Goal: Task Accomplishment & Management: Complete application form

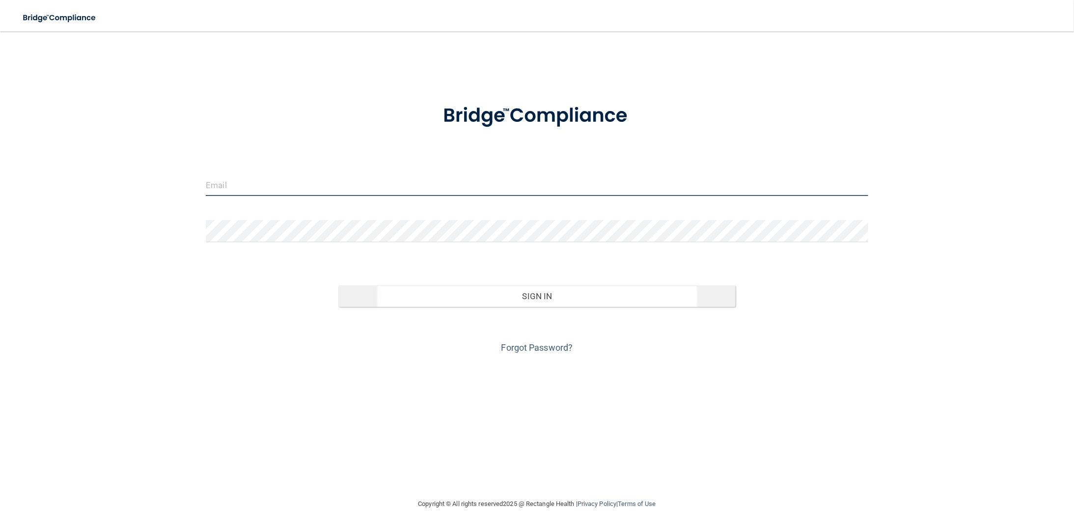
type input "[EMAIL_ADDRESS][DOMAIN_NAME]"
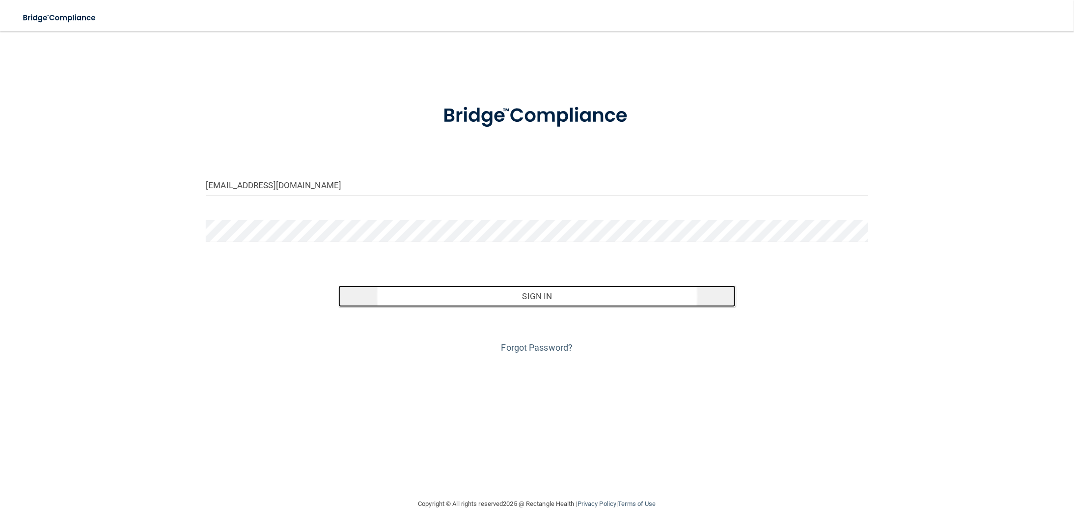
click at [527, 300] on button "Sign In" at bounding box center [536, 296] width 397 height 22
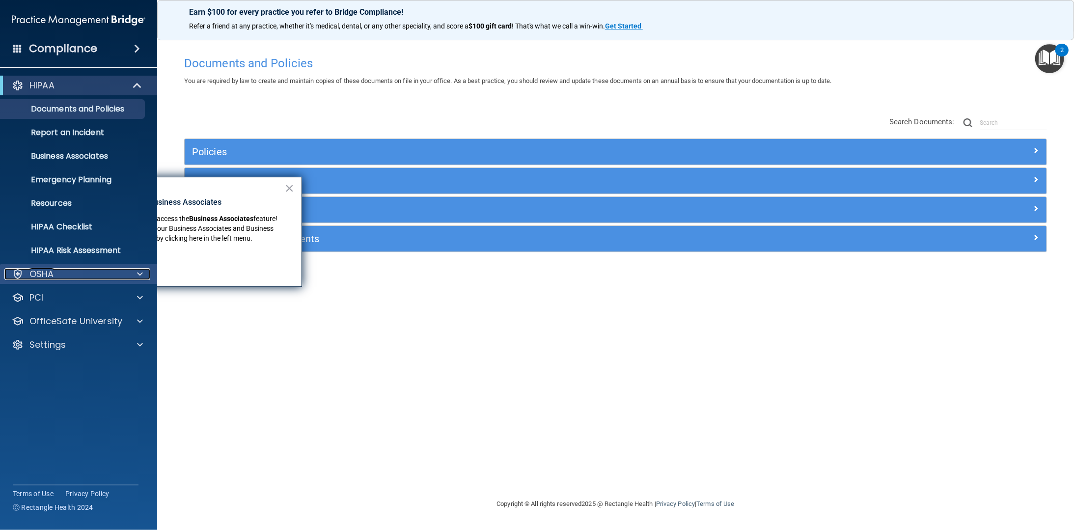
click at [140, 269] on span at bounding box center [140, 274] width 6 height 12
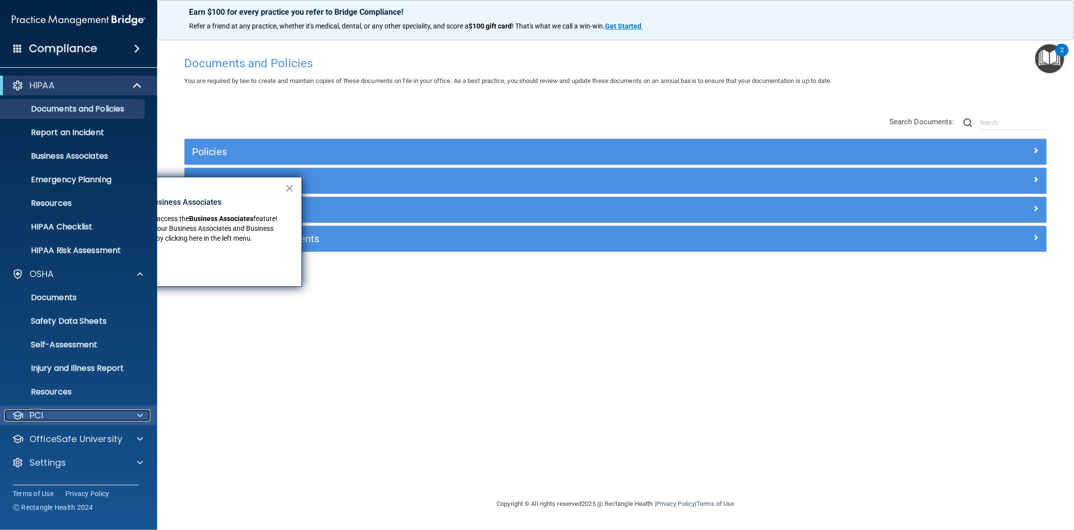
click at [141, 413] on span at bounding box center [140, 416] width 6 height 12
click at [147, 418] on div at bounding box center [138, 416] width 25 height 12
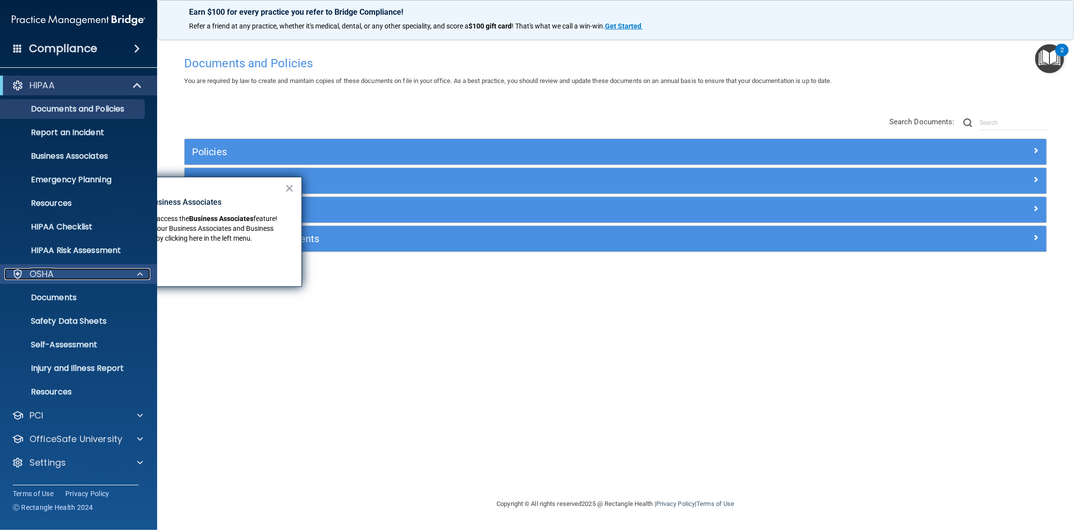
click at [140, 277] on span at bounding box center [140, 274] width 6 height 12
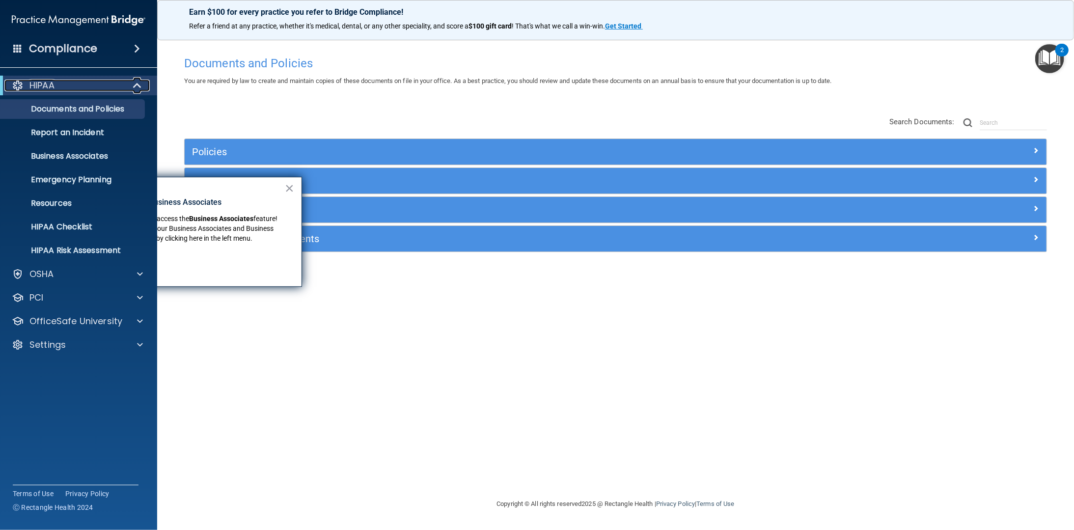
click at [139, 86] on span at bounding box center [138, 86] width 8 height 12
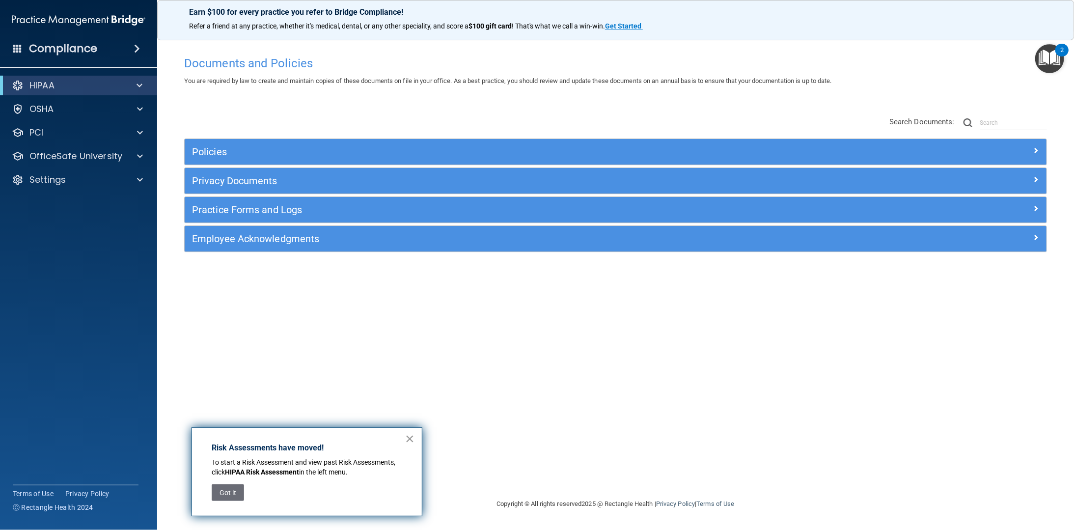
click at [409, 436] on button "×" at bounding box center [409, 439] width 9 height 16
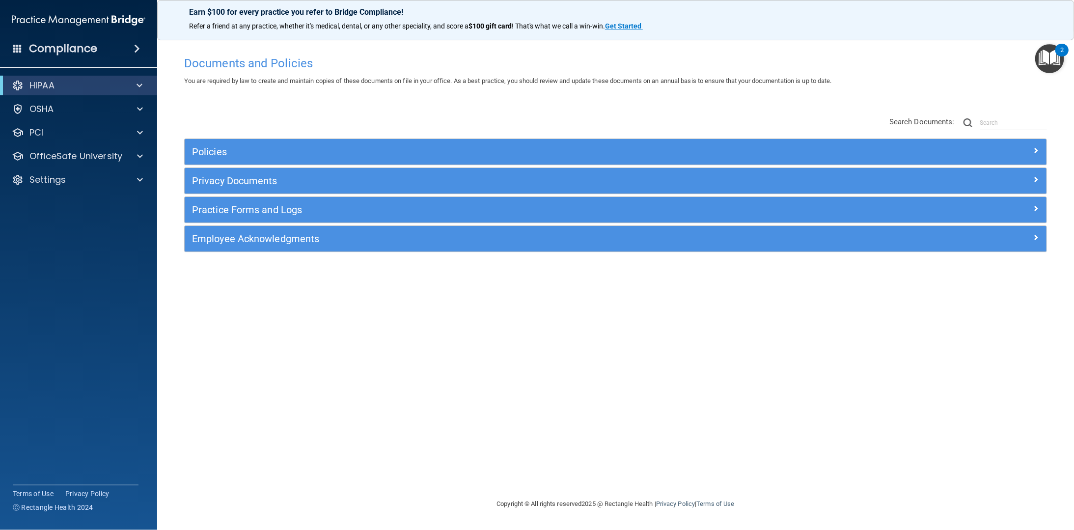
click at [138, 48] on span at bounding box center [137, 49] width 6 height 12
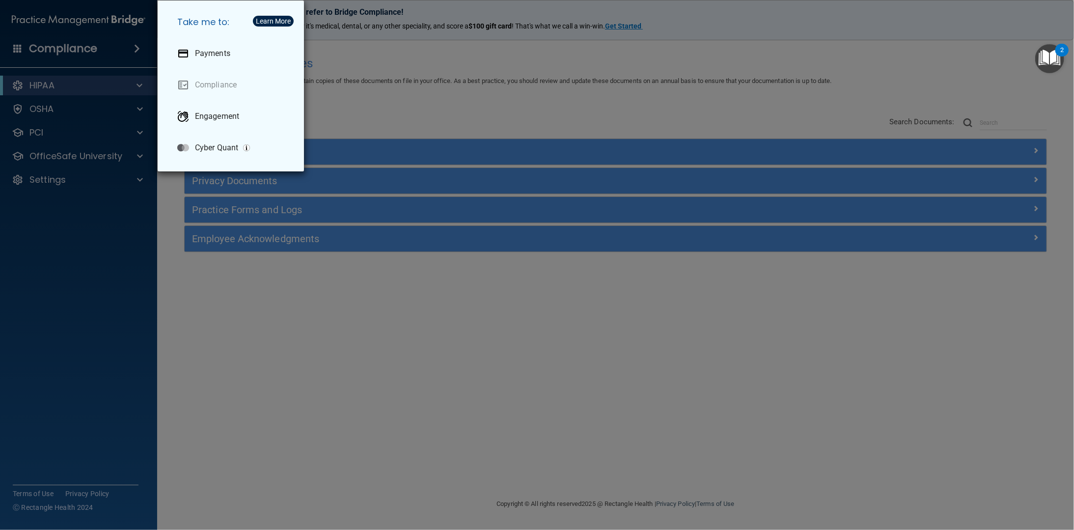
click at [370, 54] on div "Take me to: Payments Compliance Engagement Cyber Quant" at bounding box center [537, 265] width 1074 height 530
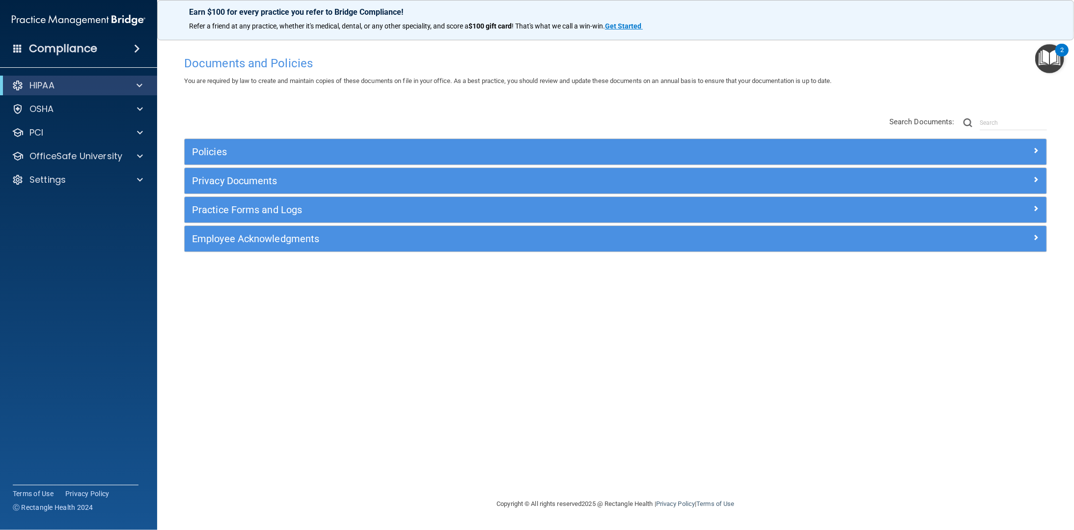
click at [1049, 52] on img "Open Resource Center, 2 new notifications" at bounding box center [1049, 58] width 29 height 29
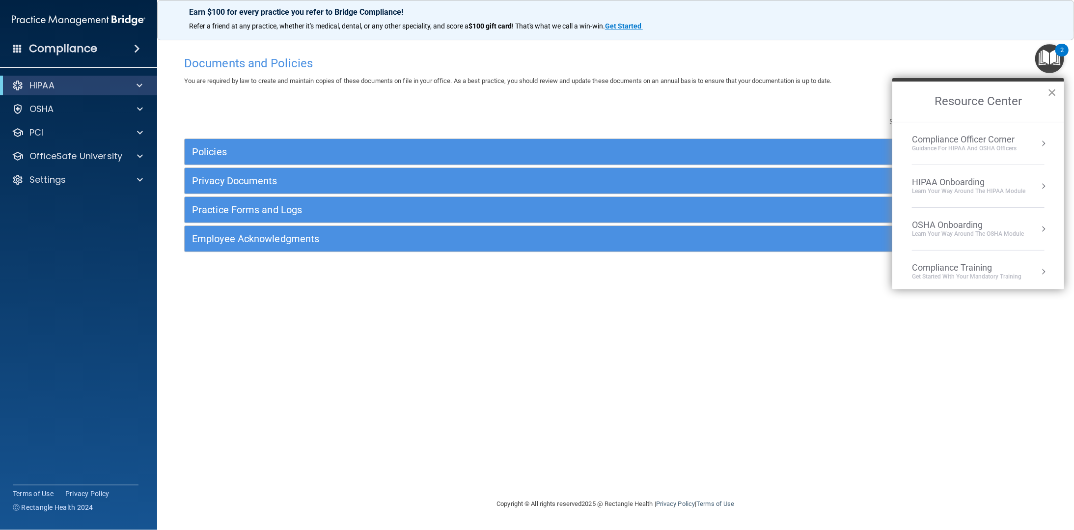
click at [1053, 91] on button "×" at bounding box center [1052, 92] width 9 height 16
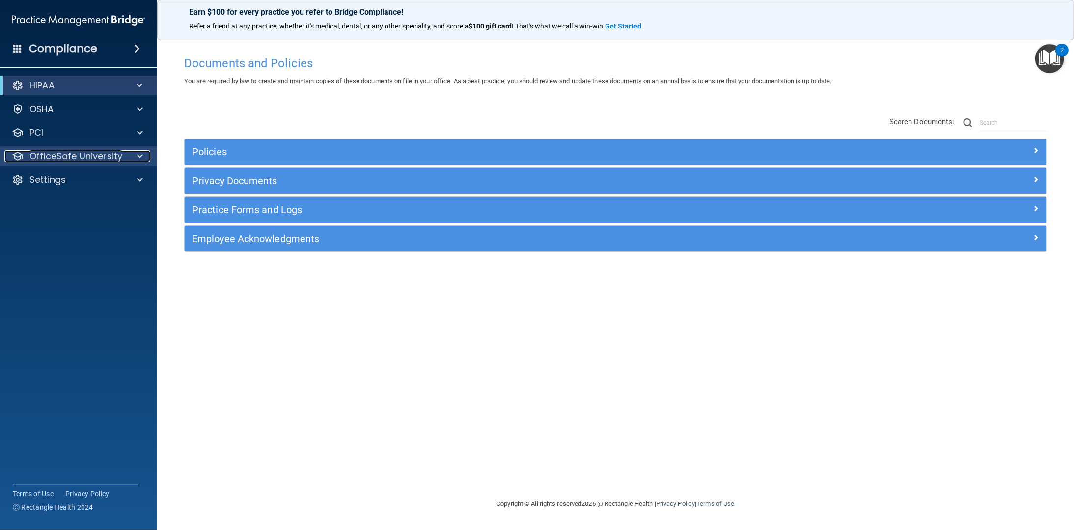
click at [137, 156] on span at bounding box center [140, 156] width 6 height 12
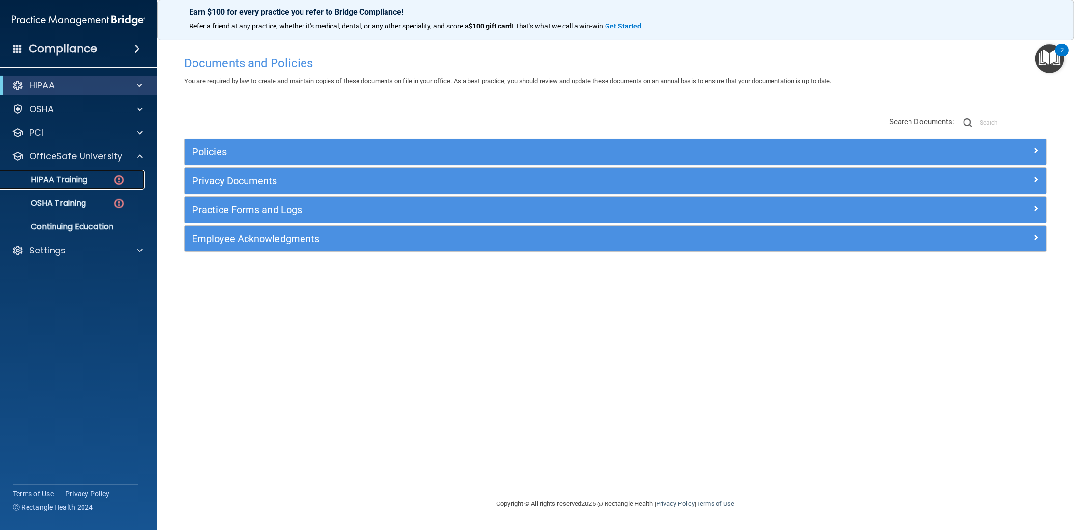
click at [95, 179] on div "HIPAA Training" at bounding box center [73, 180] width 134 height 10
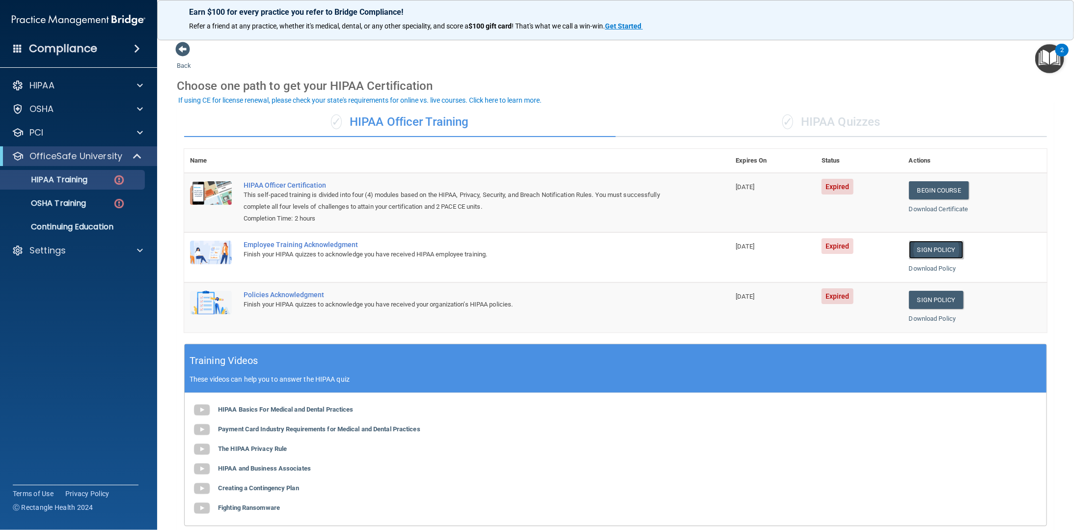
click at [919, 244] on link "Sign Policy" at bounding box center [936, 250] width 55 height 18
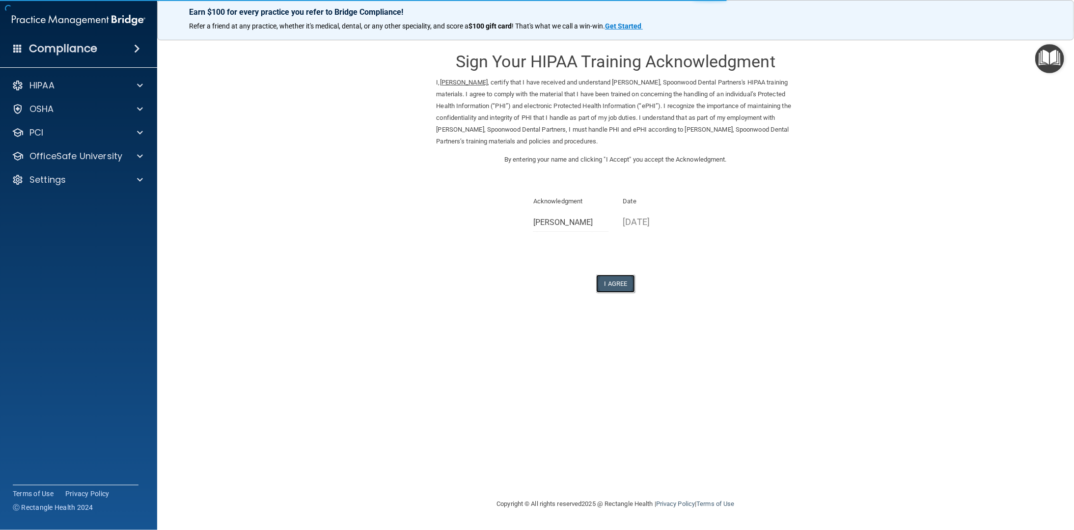
click at [611, 287] on button "I Agree" at bounding box center [615, 284] width 39 height 18
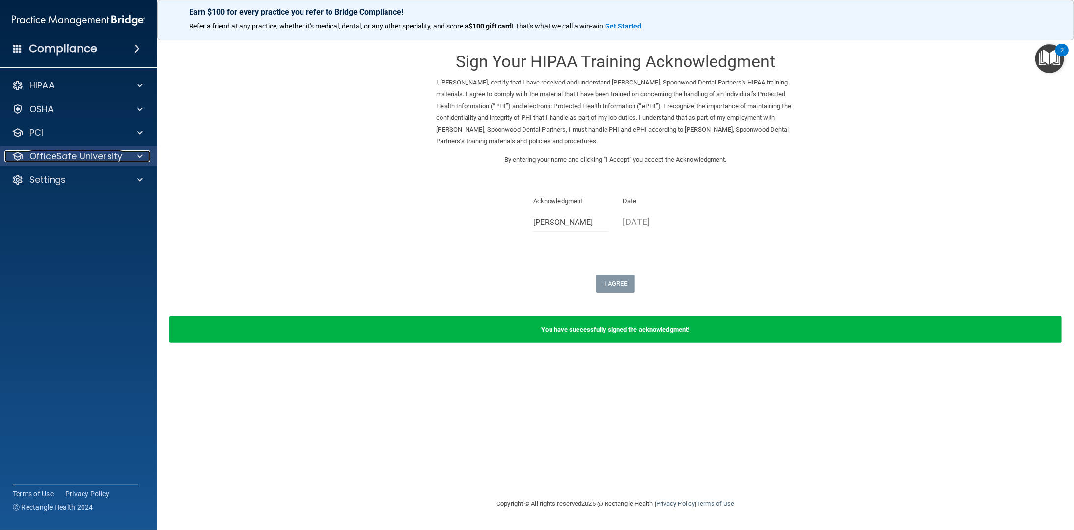
click at [117, 156] on p "OfficeSafe University" at bounding box center [75, 156] width 93 height 12
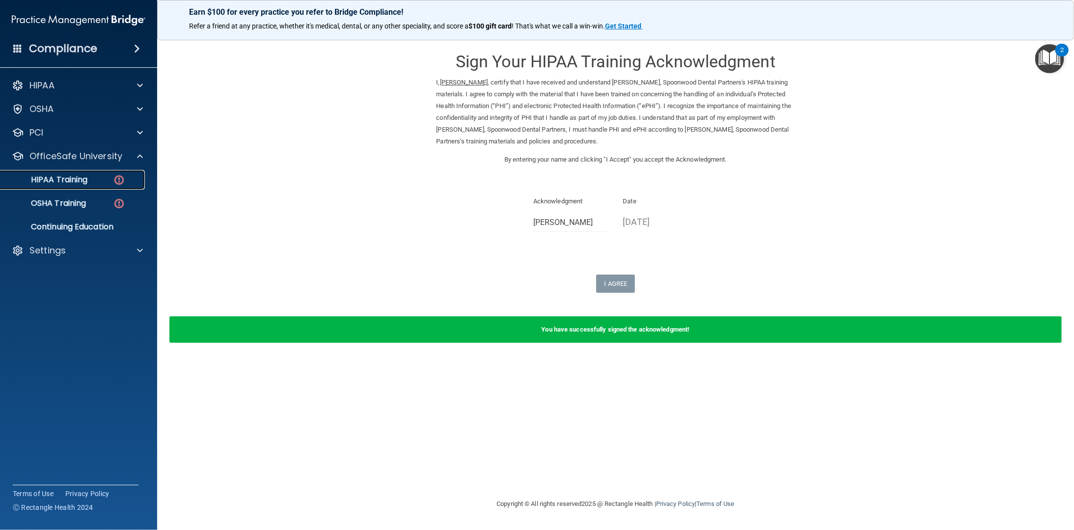
click at [111, 183] on div "HIPAA Training" at bounding box center [73, 180] width 134 height 10
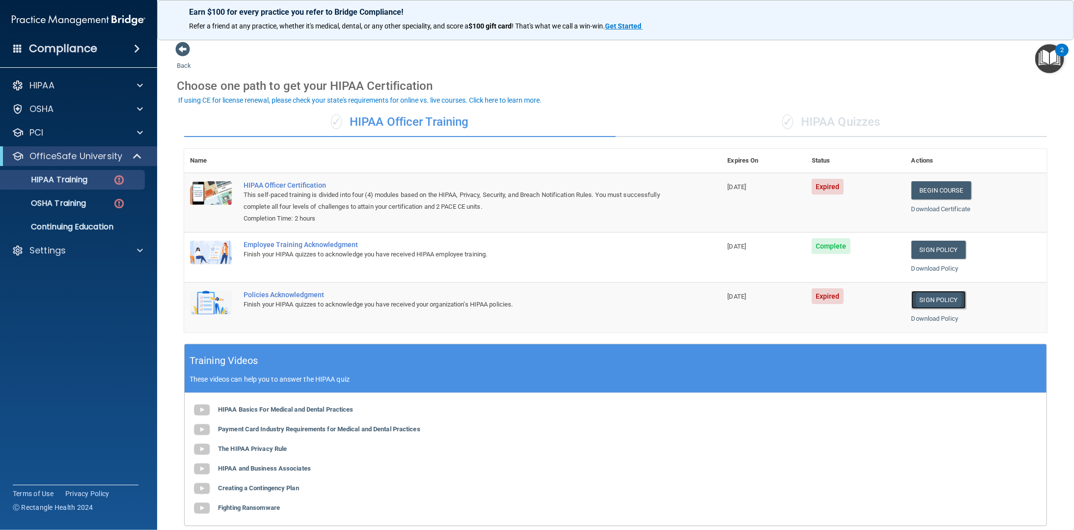
click at [934, 297] on link "Sign Policy" at bounding box center [939, 300] width 55 height 18
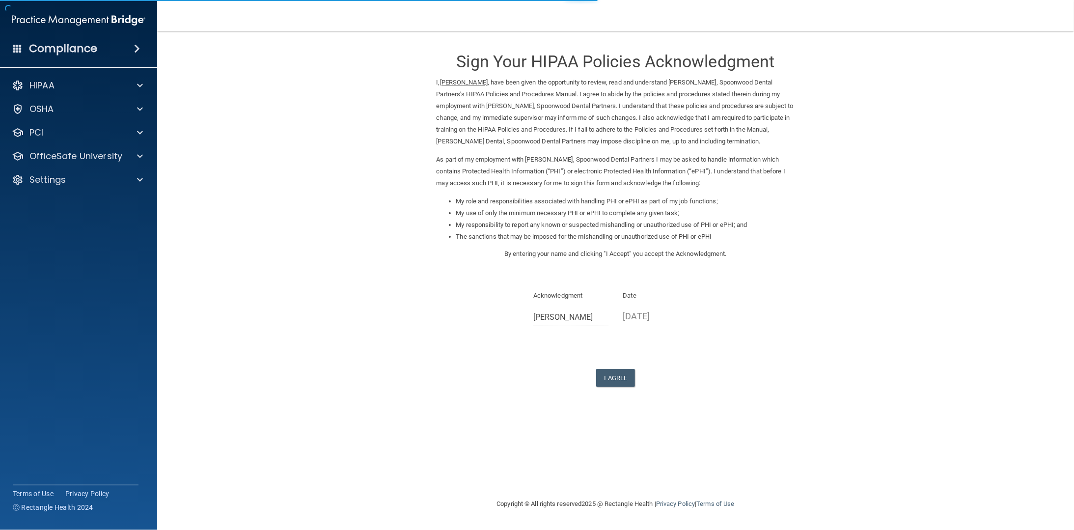
click at [613, 388] on form "Sign Your HIPAA Policies Acknowledgment I, Jay Raynor , have been given the opp…" at bounding box center [616, 225] width 878 height 369
click at [611, 380] on button "I Agree" at bounding box center [615, 378] width 39 height 18
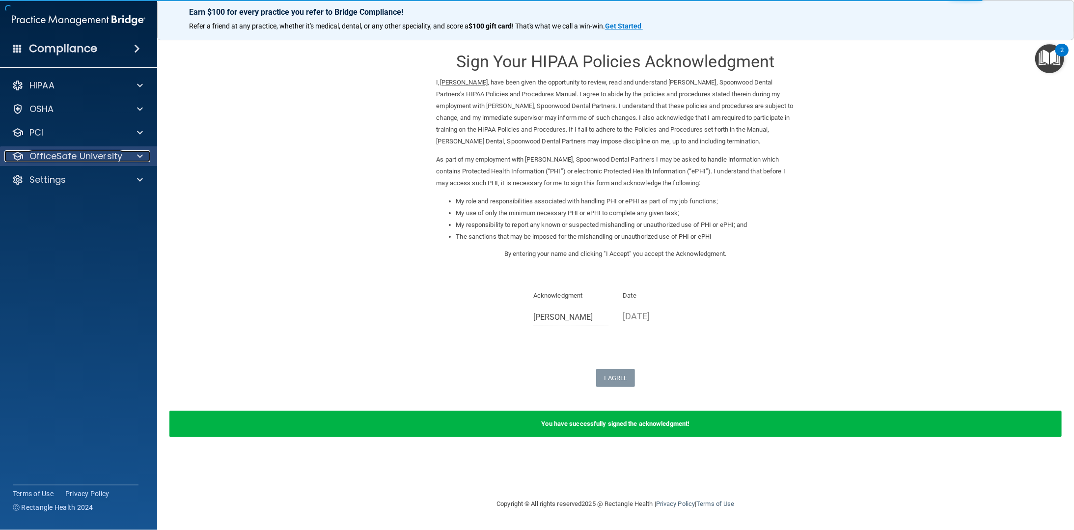
click at [139, 153] on span at bounding box center [140, 156] width 6 height 12
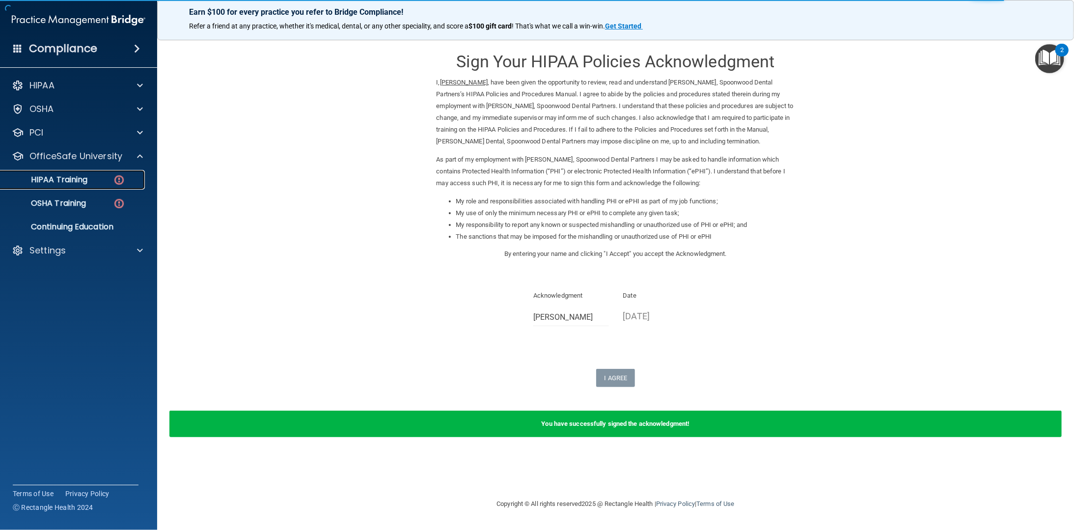
click at [135, 181] on div "HIPAA Training" at bounding box center [73, 180] width 134 height 10
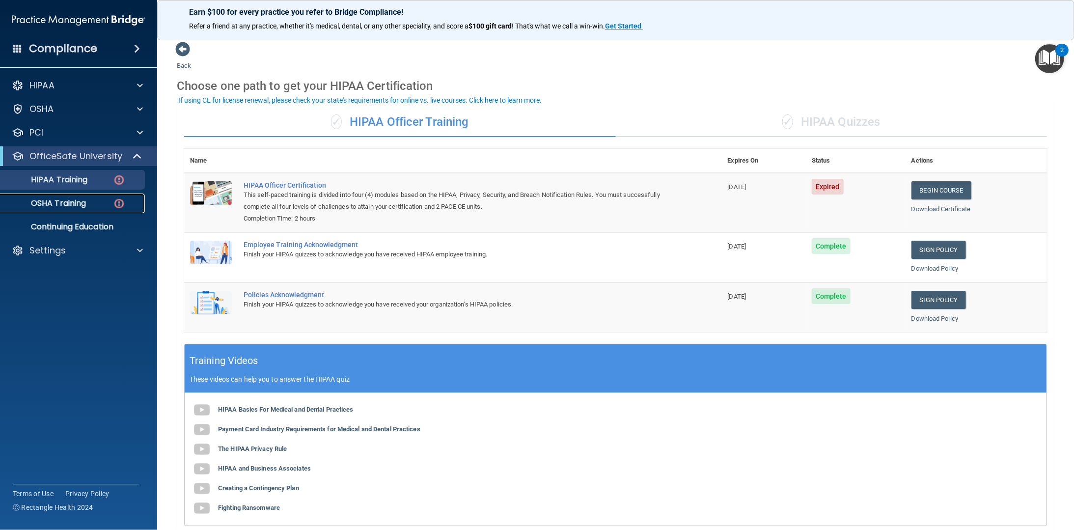
click at [85, 200] on p "OSHA Training" at bounding box center [46, 203] width 80 height 10
